Goal: Entertainment & Leisure: Consume media (video, audio)

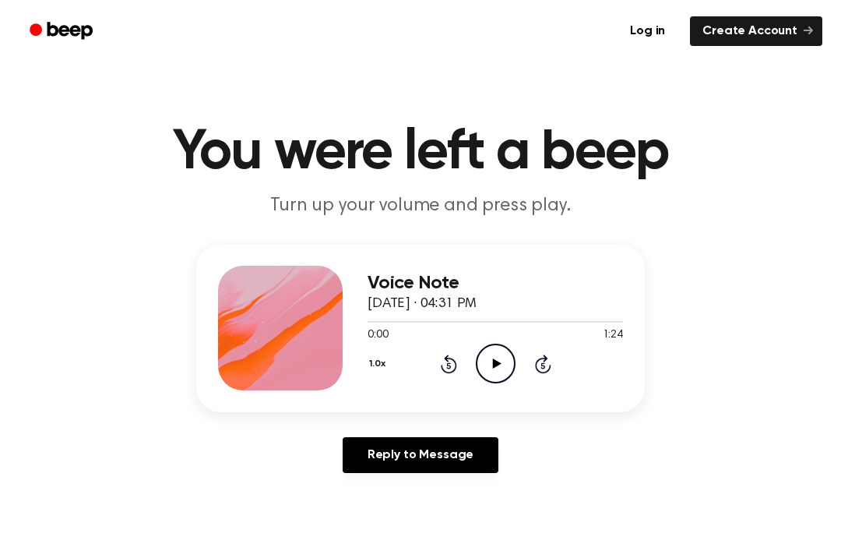
click at [505, 376] on icon "Play Audio" at bounding box center [496, 364] width 40 height 40
click at [510, 362] on icon "Pause Audio" at bounding box center [496, 364] width 40 height 40
click at [509, 362] on icon "Play Audio" at bounding box center [496, 364] width 40 height 40
click at [500, 365] on icon "Pause Audio" at bounding box center [496, 364] width 40 height 40
click at [506, 361] on icon "Play Audio" at bounding box center [496, 364] width 40 height 40
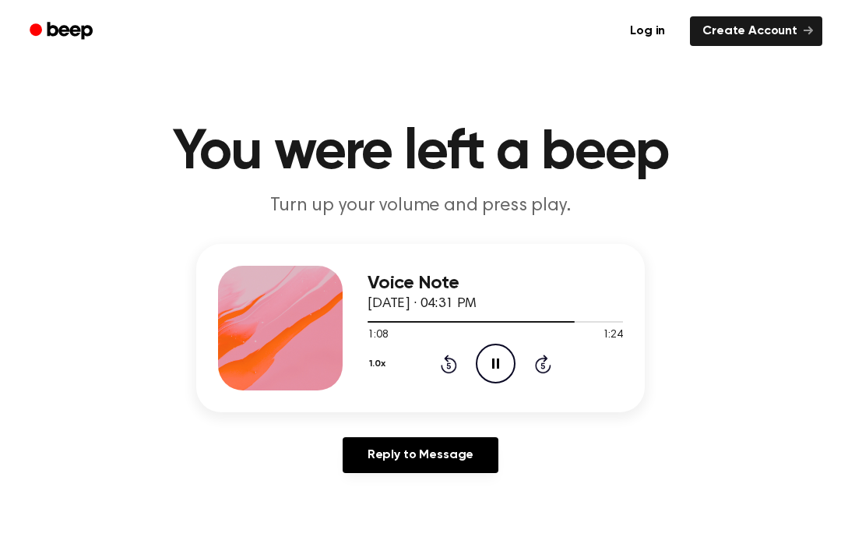
click at [500, 359] on icon "Pause Audio" at bounding box center [496, 364] width 40 height 40
click at [505, 361] on icon "Play Audio" at bounding box center [496, 364] width 40 height 40
click at [511, 364] on icon "Play Audio" at bounding box center [496, 364] width 40 height 40
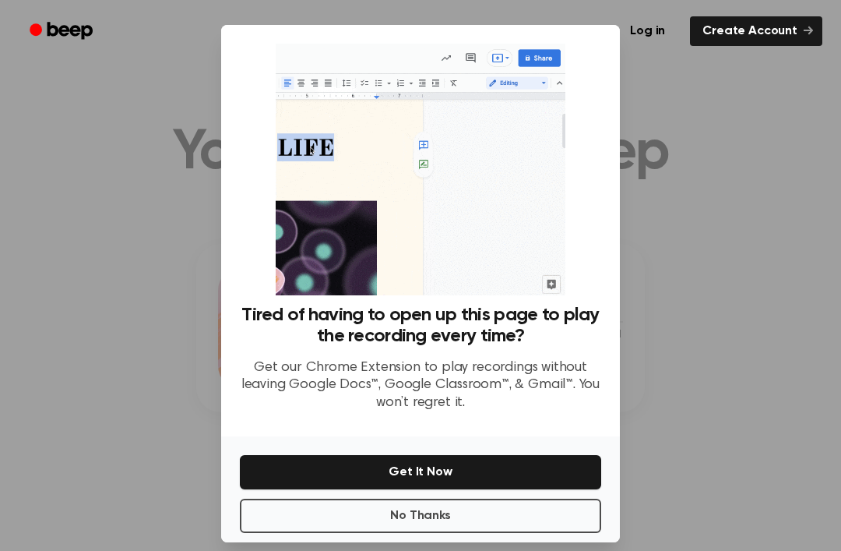
click at [538, 533] on button "No Thanks" at bounding box center [420, 516] width 361 height 34
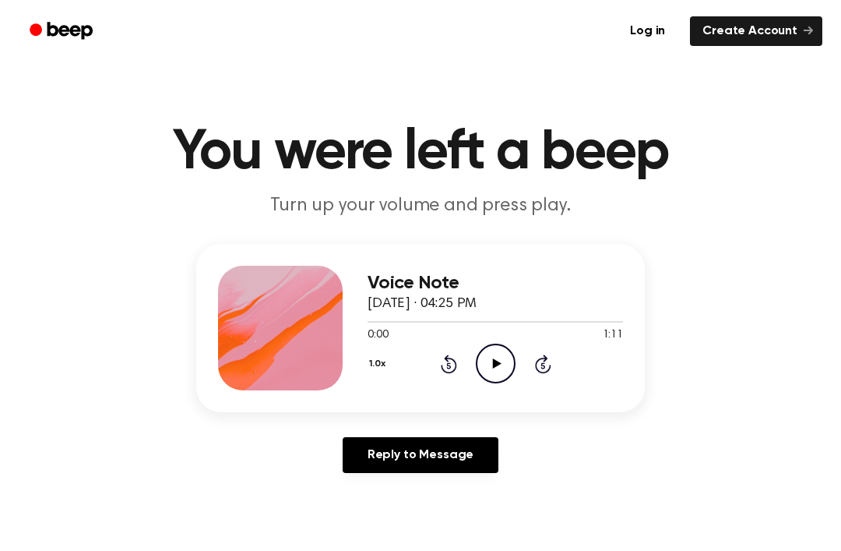
click at [492, 367] on icon "Play Audio" at bounding box center [496, 364] width 40 height 40
click at [496, 354] on icon "Pause Audio" at bounding box center [496, 364] width 40 height 40
click at [489, 347] on icon "Play Audio" at bounding box center [496, 364] width 40 height 40
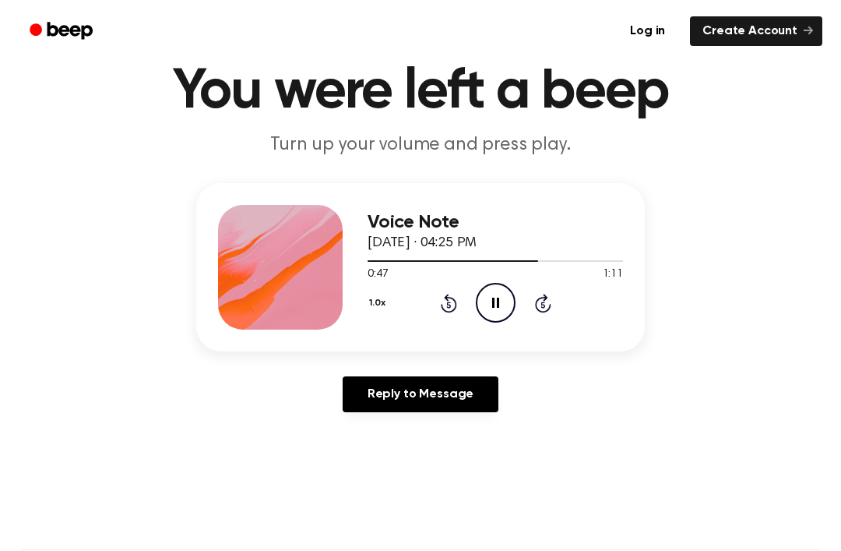
scroll to position [59, 0]
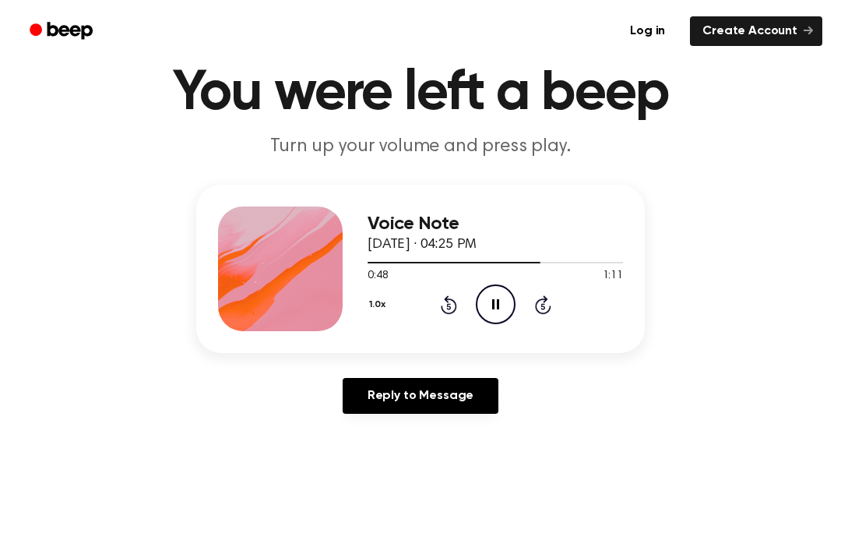
click at [506, 306] on icon "Pause Audio" at bounding box center [496, 304] width 40 height 40
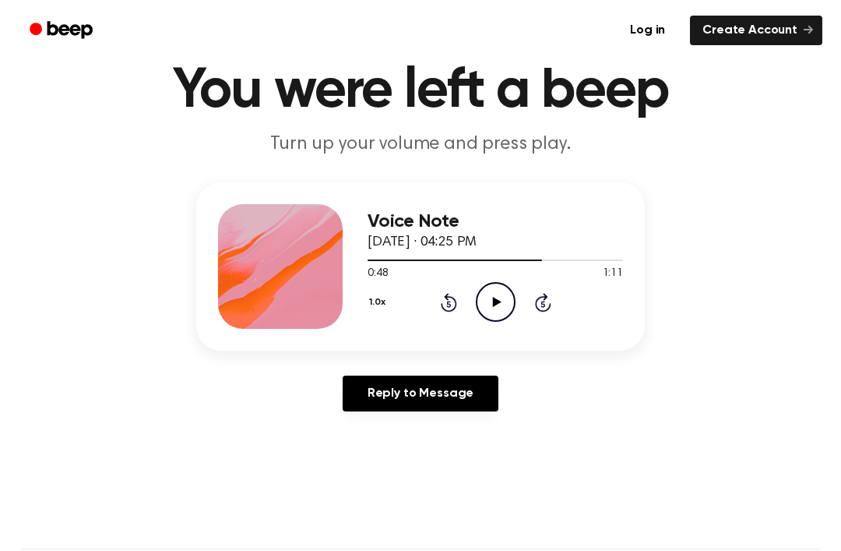
click at [497, 305] on icon "Play Audio" at bounding box center [496, 303] width 40 height 40
click at [496, 302] on icon "Pause Audio" at bounding box center [496, 302] width 40 height 40
click at [496, 301] on icon at bounding box center [496, 302] width 9 height 10
click at [502, 300] on icon "Pause Audio" at bounding box center [496, 302] width 40 height 40
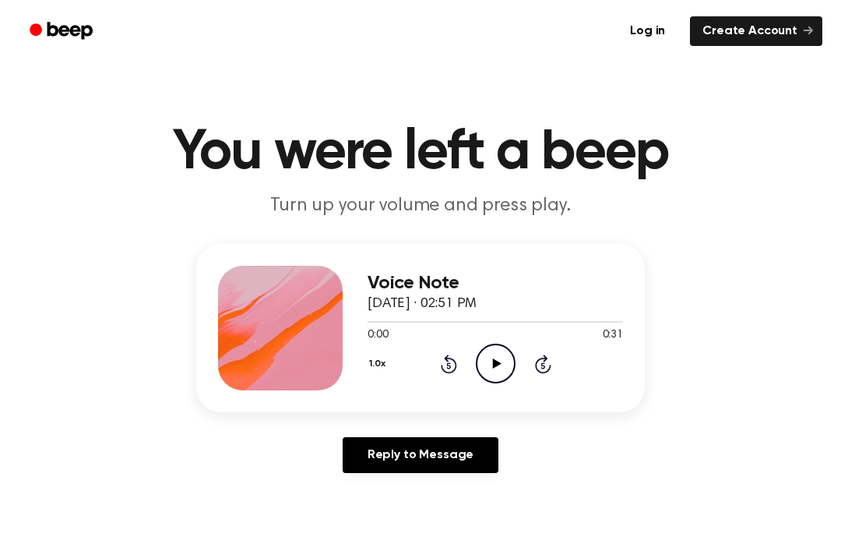
click at [498, 360] on icon "Play Audio" at bounding box center [496, 364] width 40 height 40
click at [498, 352] on icon "Pause Audio" at bounding box center [496, 364] width 40 height 40
click at [501, 361] on icon "Play Audio" at bounding box center [496, 364] width 40 height 40
click at [500, 373] on icon "Play Audio" at bounding box center [496, 364] width 40 height 40
click at [494, 364] on icon at bounding box center [495, 363] width 7 height 10
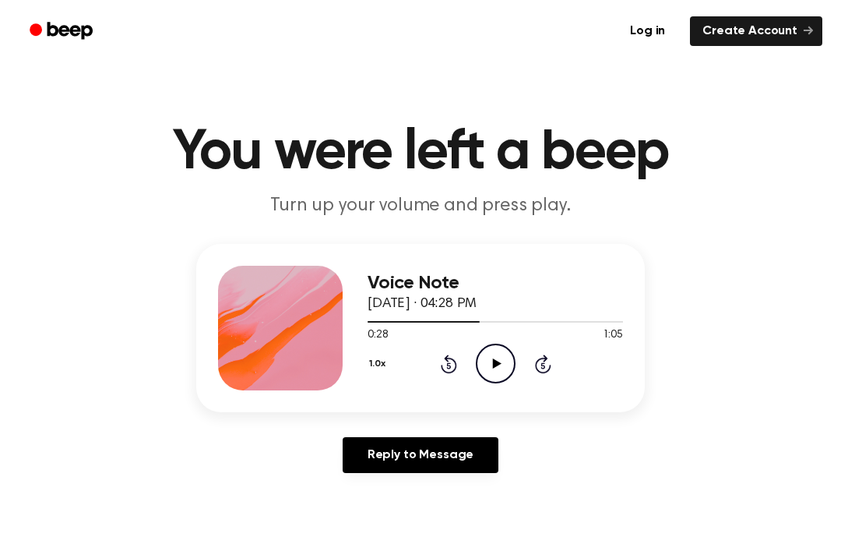
click at [497, 358] on icon "Play Audio" at bounding box center [496, 364] width 40 height 40
